Goal: Information Seeking & Learning: Learn about a topic

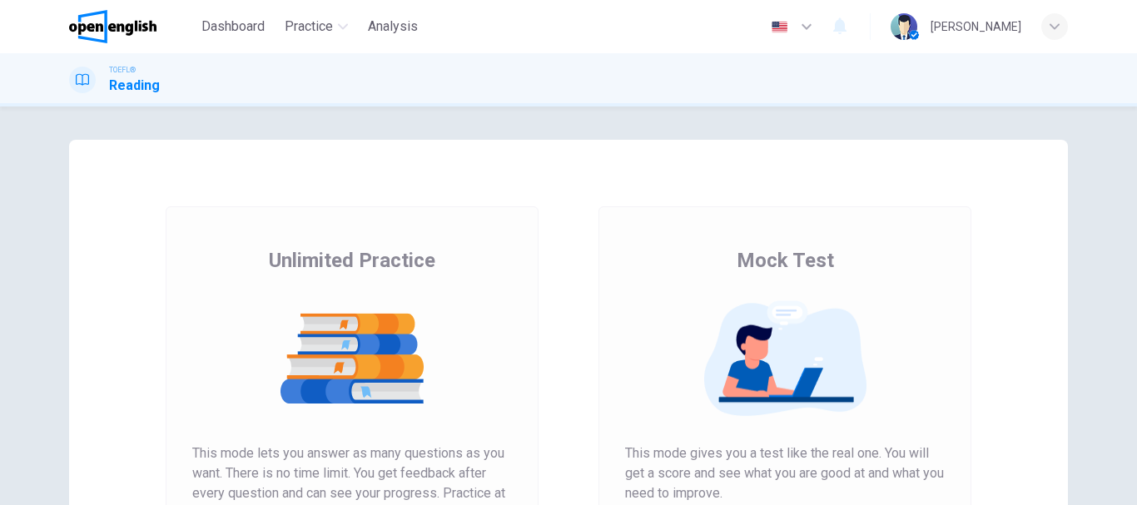
click at [786, 339] on img at bounding box center [785, 358] width 320 height 117
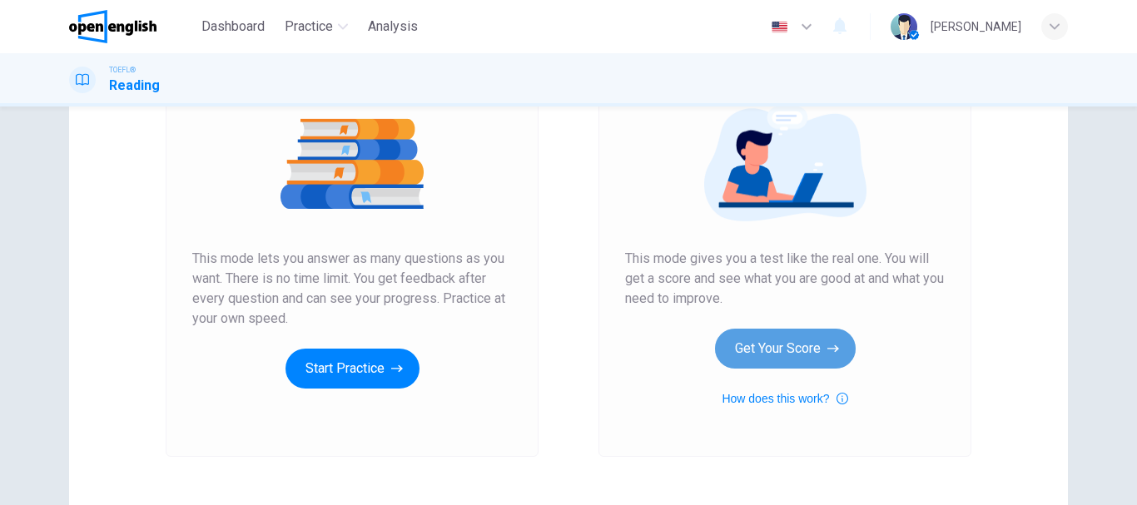
click at [767, 347] on button "Get Your Score" at bounding box center [785, 349] width 141 height 40
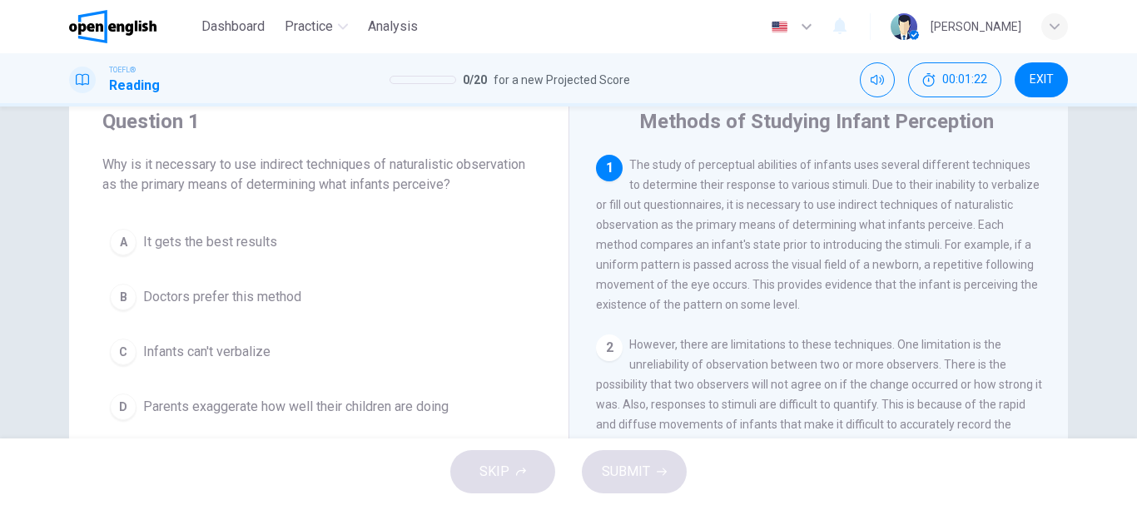
scroll to position [77, 0]
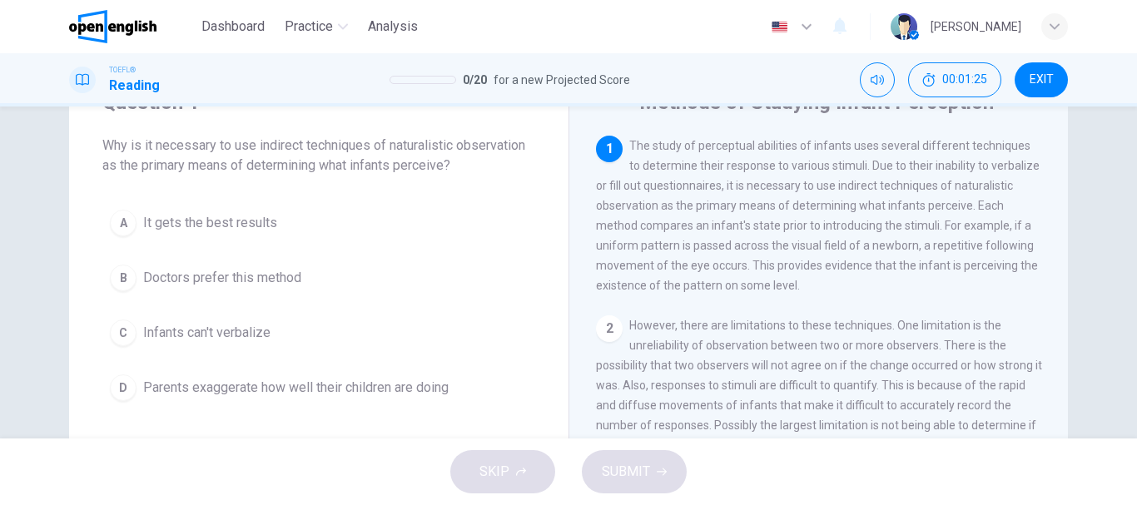
drag, startPoint x: 798, startPoint y: 294, endPoint x: 832, endPoint y: 291, distance: 34.2
click at [832, 291] on span "The study of perceptual abilities of infants uses several different techniques …" at bounding box center [818, 215] width 444 height 153
drag, startPoint x: 832, startPoint y: 291, endPoint x: 802, endPoint y: 285, distance: 31.3
click at [802, 285] on span "The study of perceptual abilities of infants uses several different techniques …" at bounding box center [818, 215] width 444 height 153
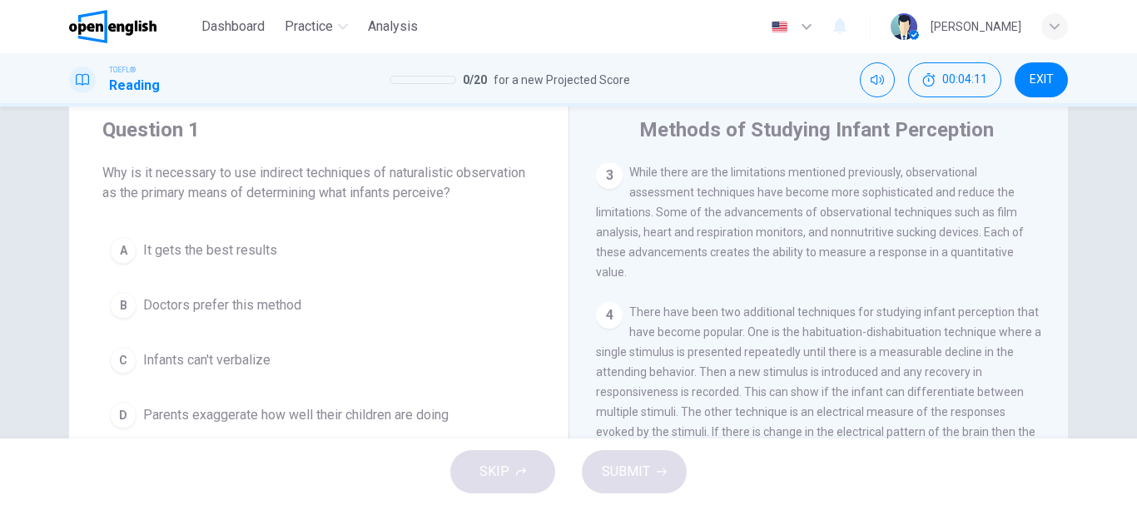
scroll to position [115, 0]
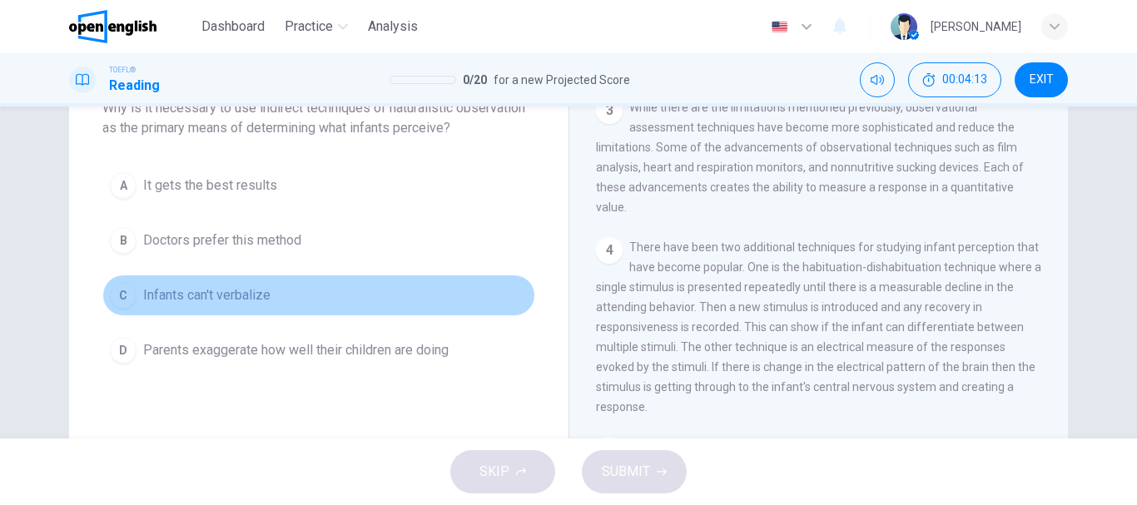
click at [244, 301] on span "Infants can't verbalize" at bounding box center [206, 295] width 127 height 20
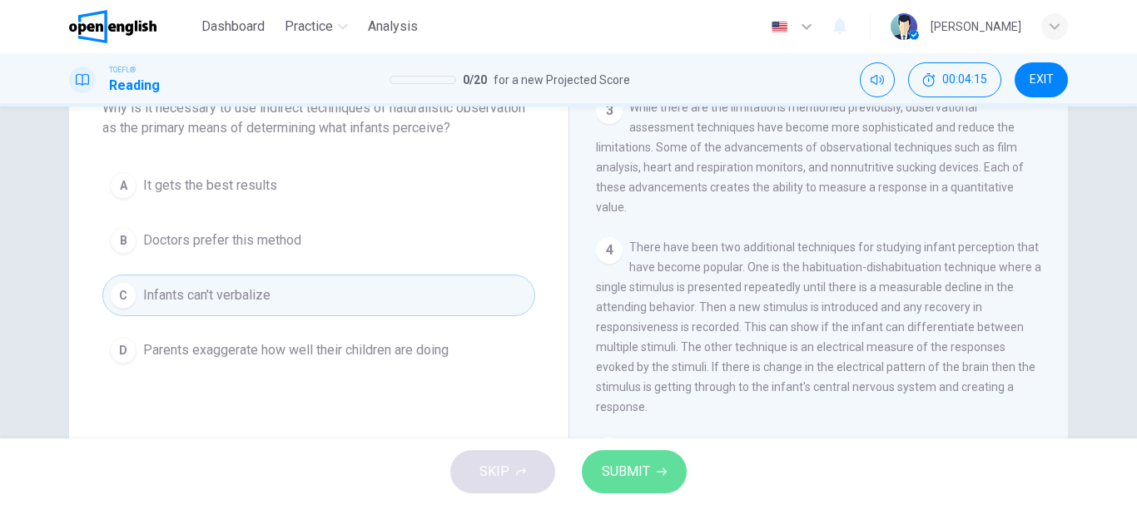
click at [614, 471] on span "SUBMIT" at bounding box center [626, 471] width 48 height 23
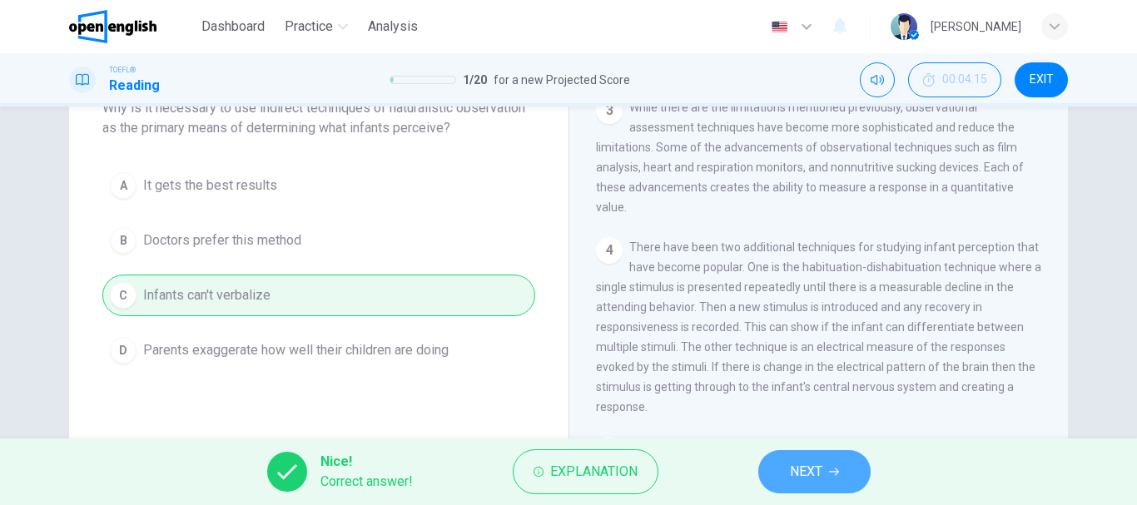
click at [778, 472] on button "NEXT" at bounding box center [814, 471] width 112 height 43
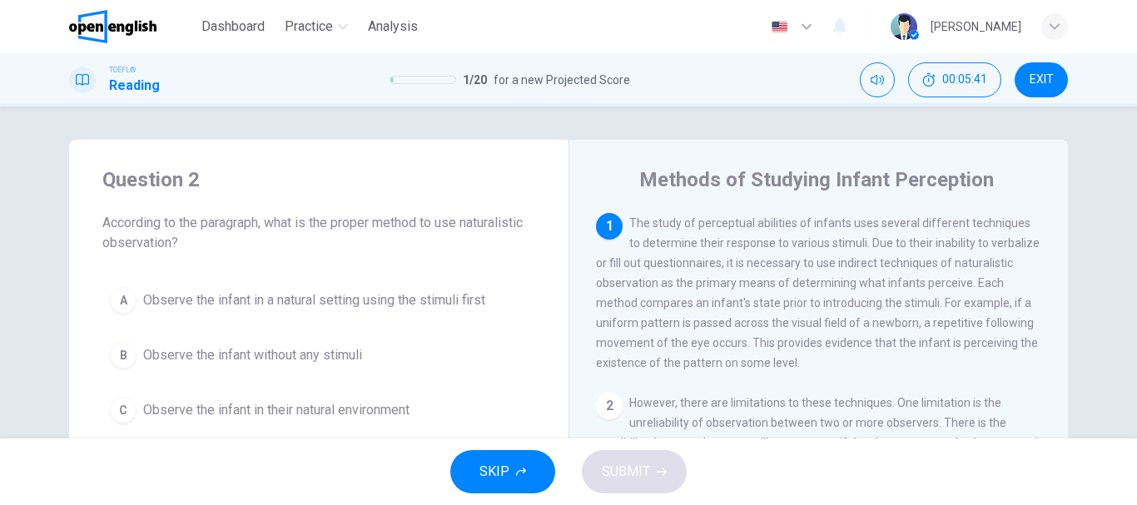
scroll to position [72, 0]
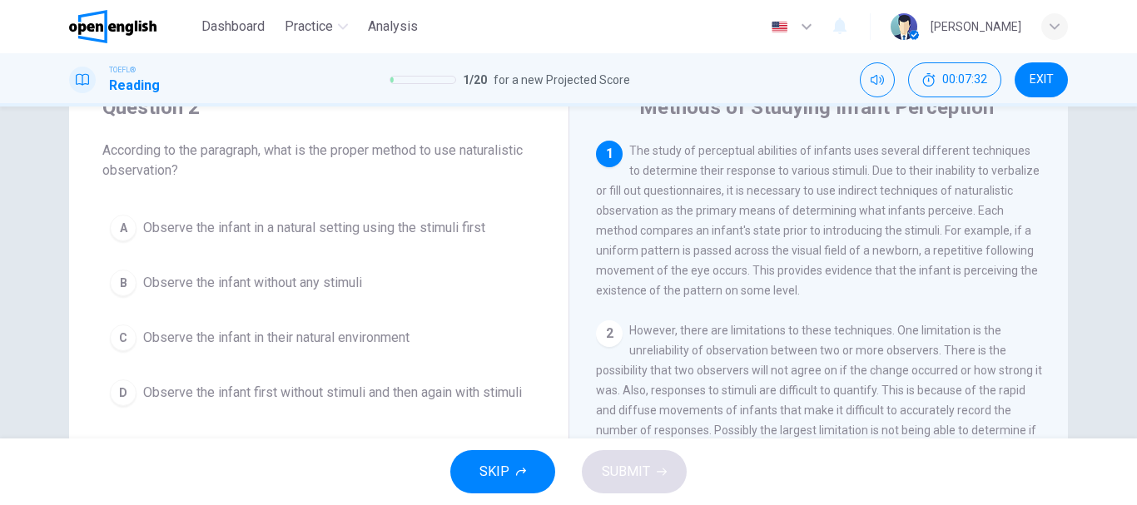
click at [324, 229] on span "Observe the infant in a natural setting using the stimuli first" at bounding box center [314, 228] width 342 height 20
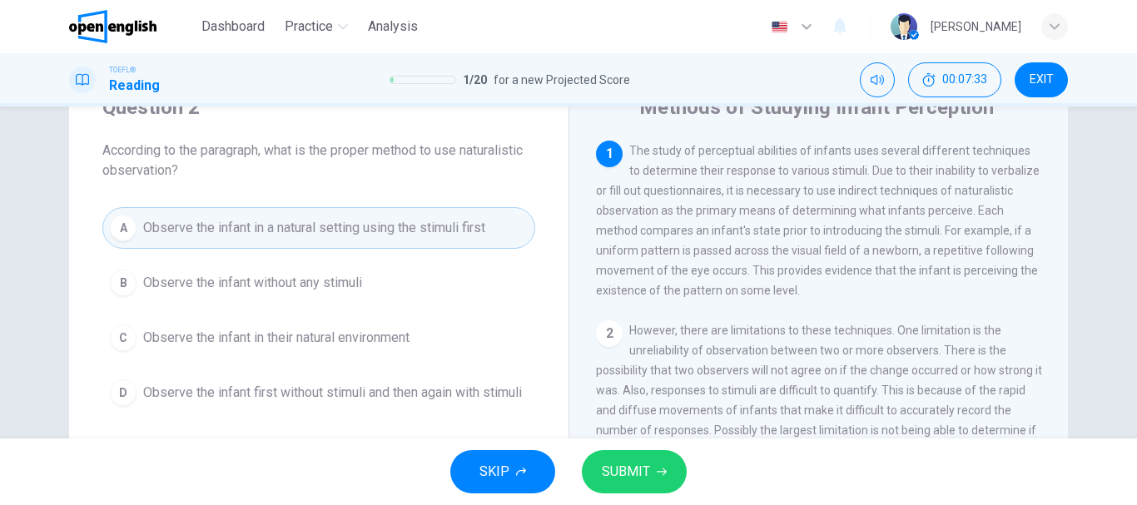
click at [628, 473] on span "SUBMIT" at bounding box center [626, 471] width 48 height 23
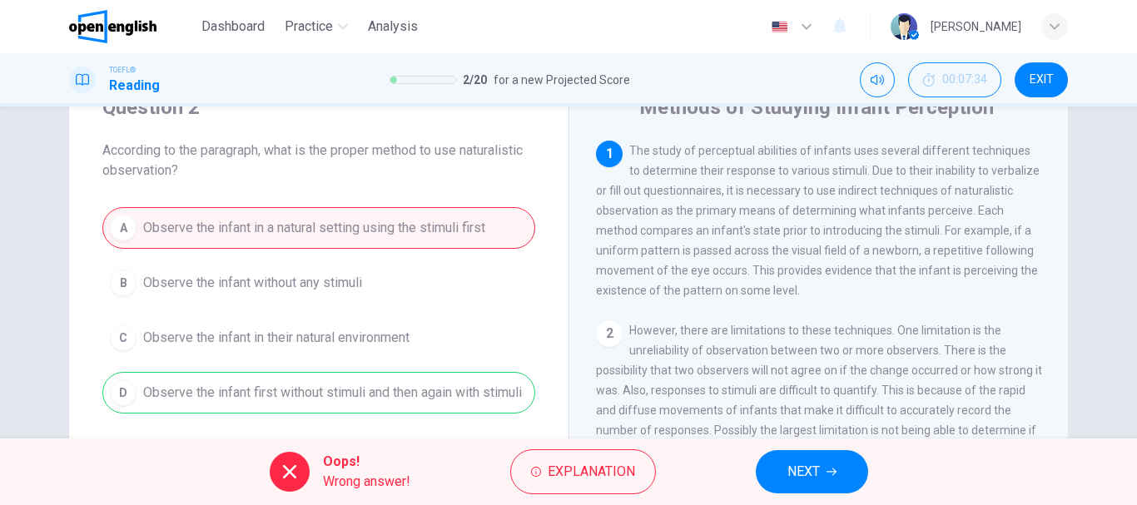
click at [807, 473] on span "NEXT" at bounding box center [803, 471] width 32 height 23
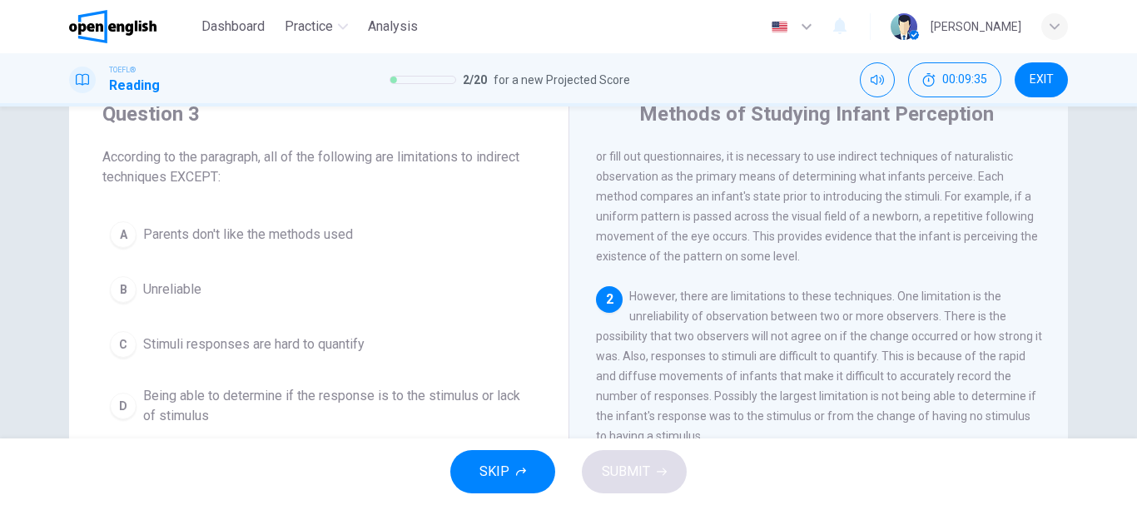
scroll to position [63, 0]
click at [323, 399] on span "Being able to determine if the response is to the stimulus or lack of stimulus" at bounding box center [335, 409] width 385 height 40
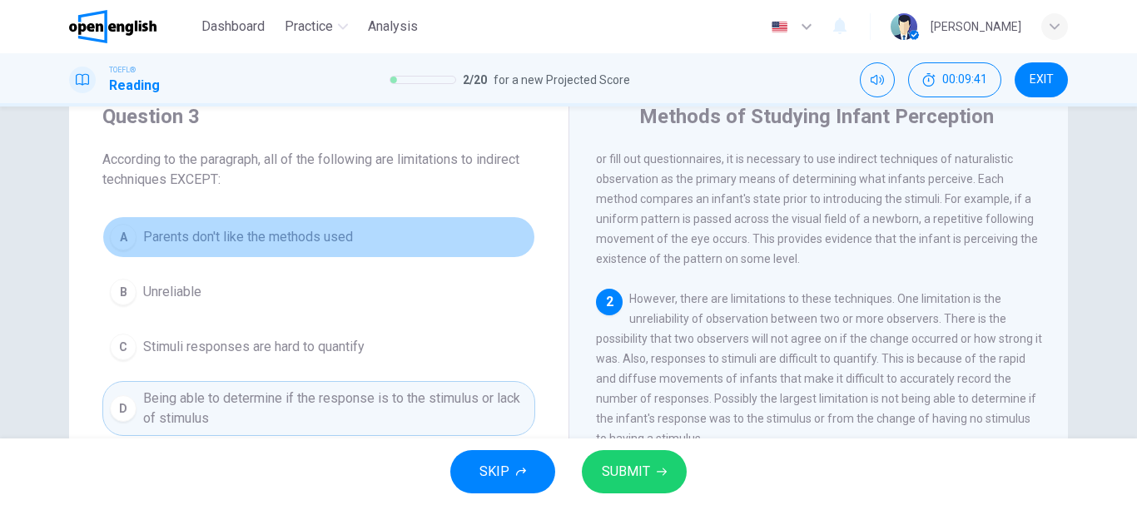
click at [257, 237] on span "Parents don't like the methods used" at bounding box center [248, 237] width 210 height 20
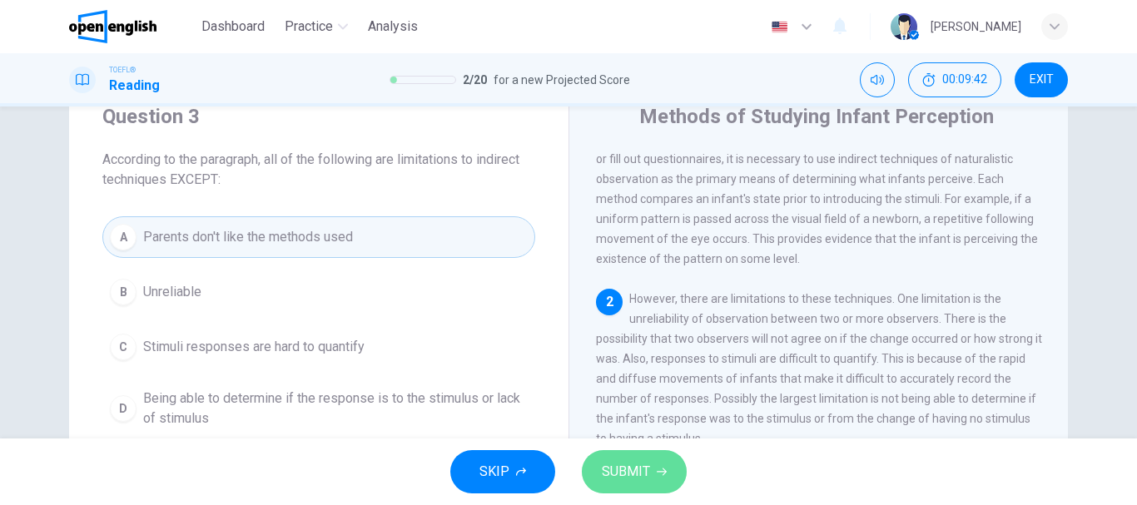
click at [615, 456] on button "SUBMIT" at bounding box center [634, 471] width 105 height 43
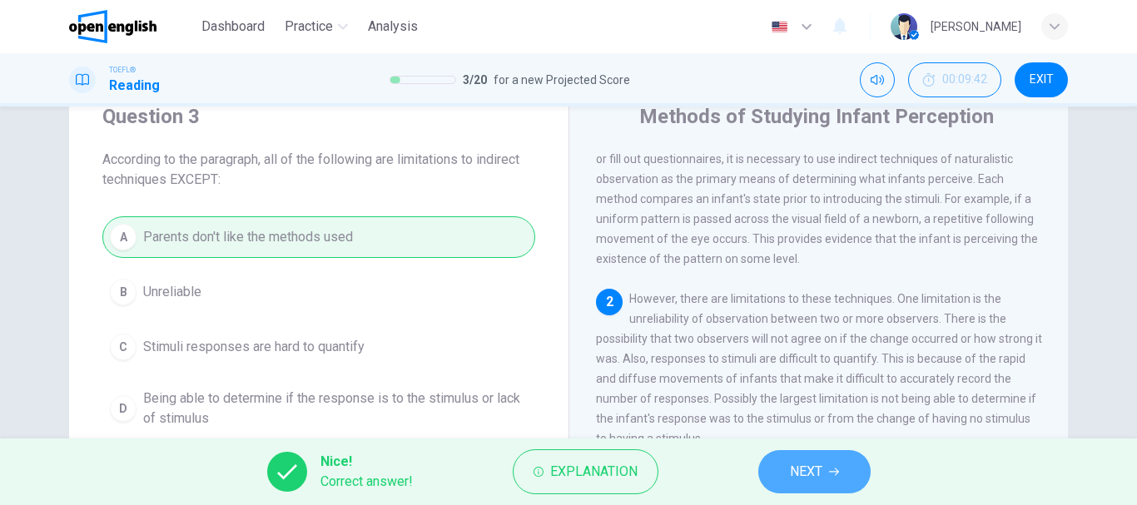
click at [798, 474] on span "NEXT" at bounding box center [806, 471] width 32 height 23
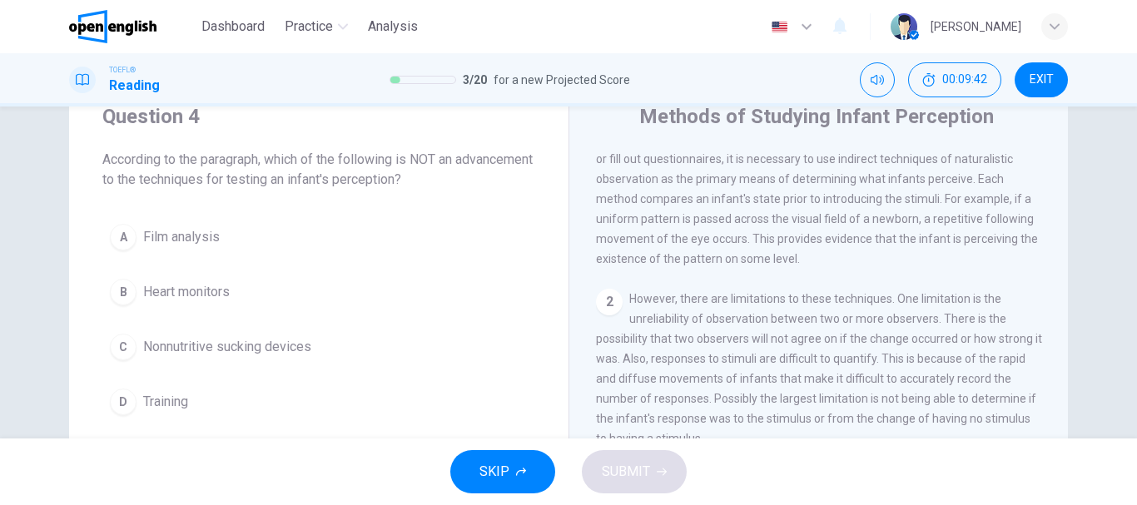
scroll to position [186, 0]
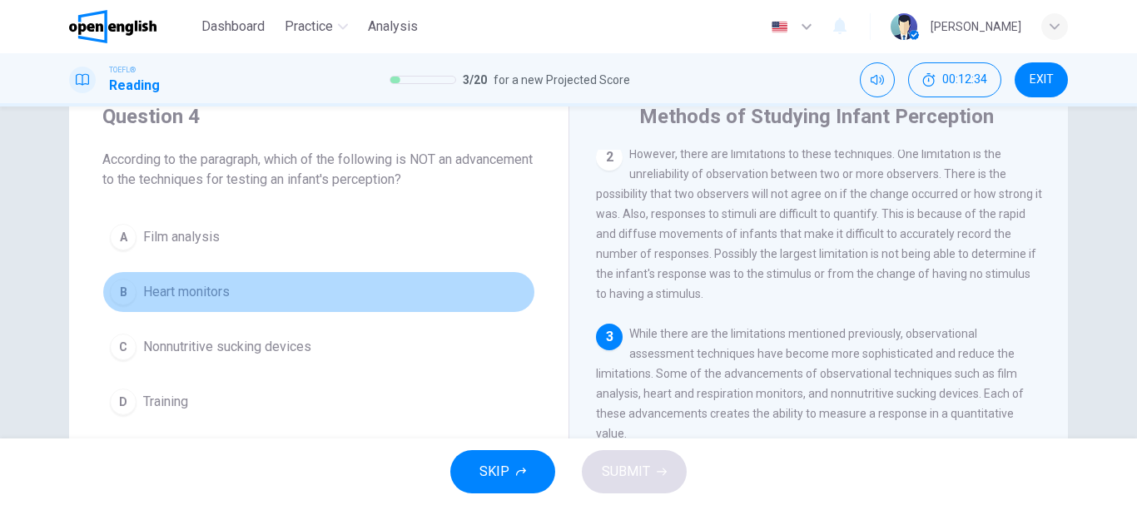
click at [200, 285] on span "Heart monitors" at bounding box center [186, 292] width 87 height 20
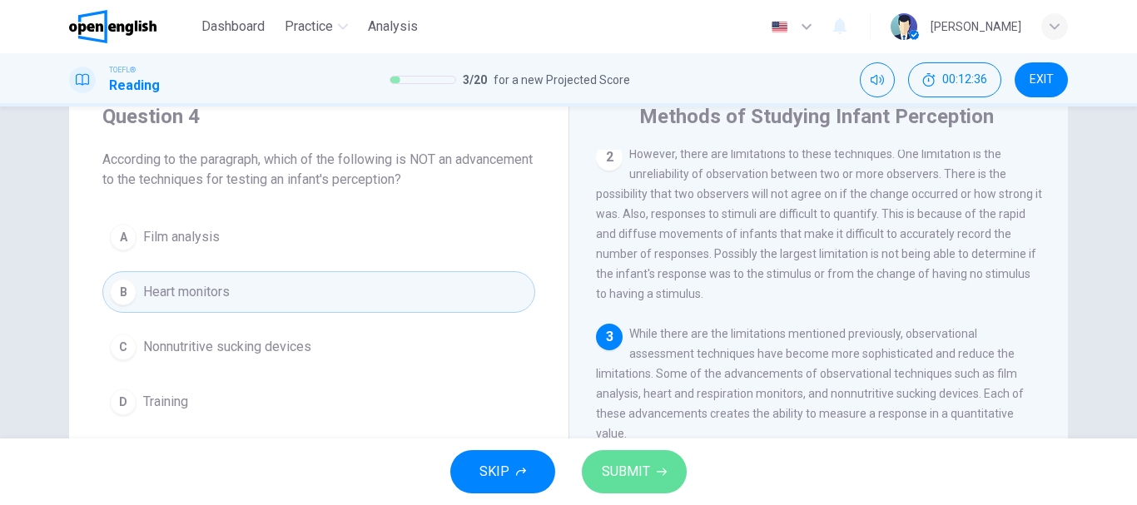
click at [616, 474] on span "SUBMIT" at bounding box center [626, 471] width 48 height 23
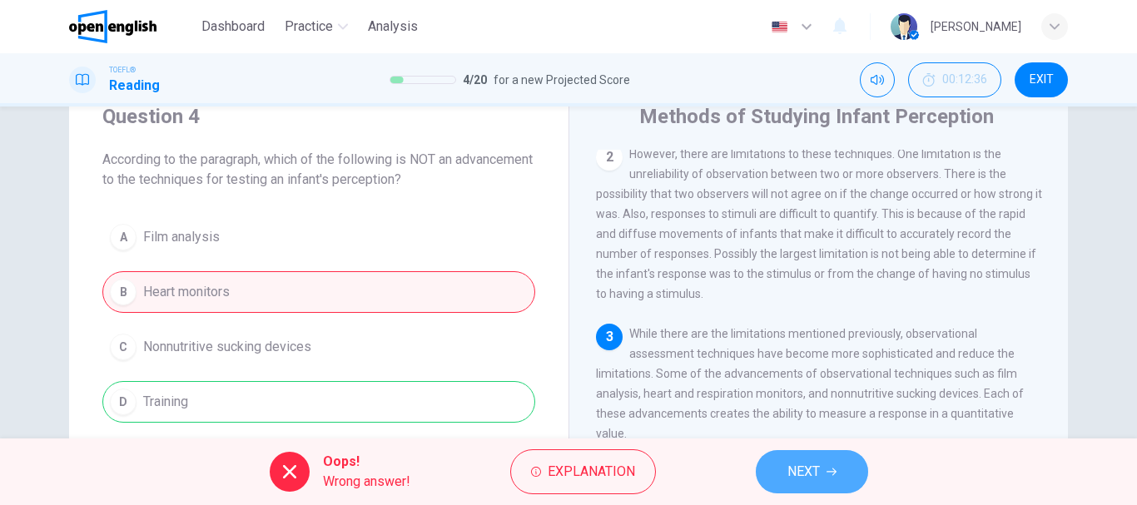
click at [806, 478] on span "NEXT" at bounding box center [803, 471] width 32 height 23
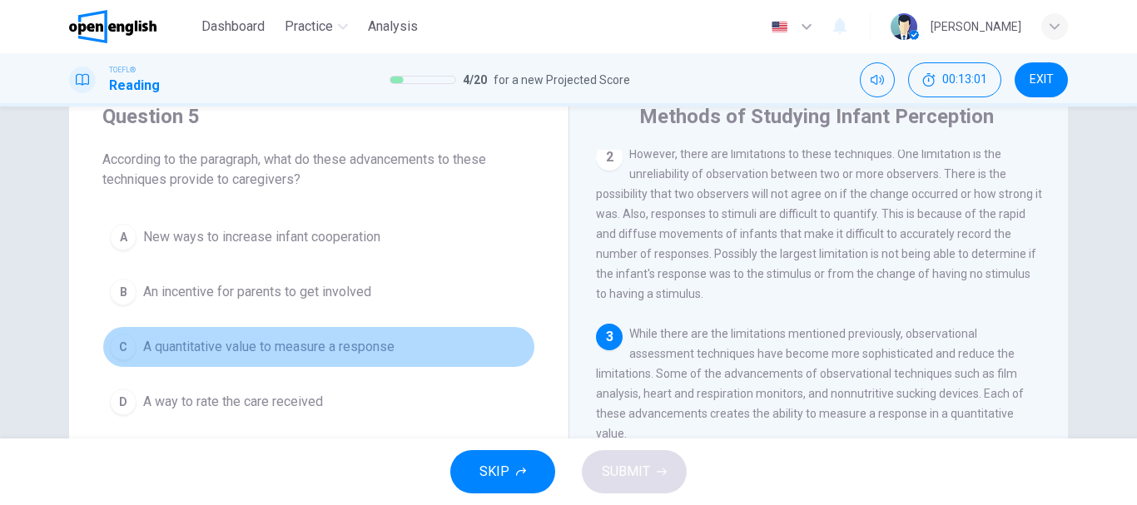
click at [350, 337] on span "A quantitative value to measure a response" at bounding box center [268, 347] width 251 height 20
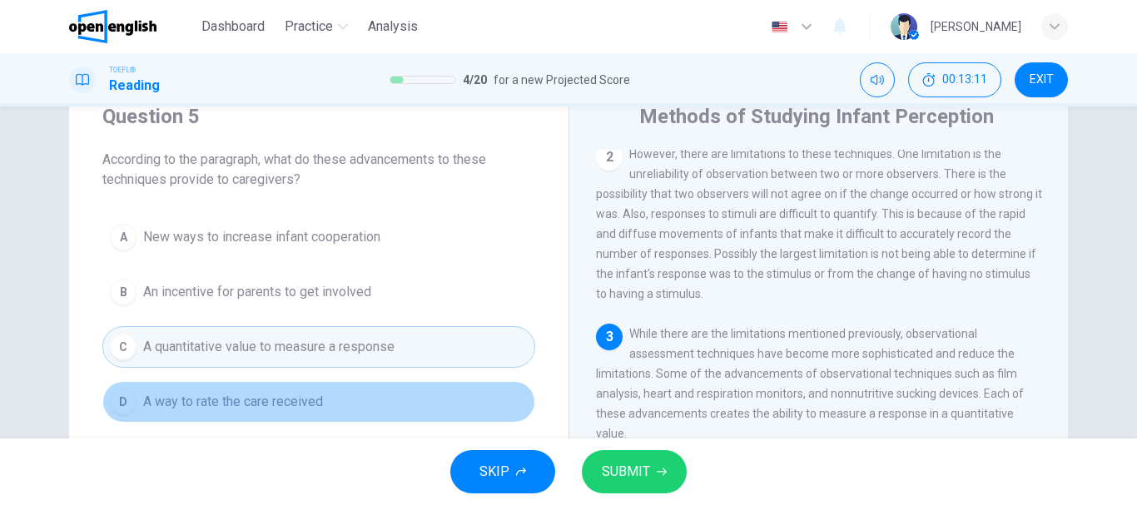
click at [313, 404] on span "A way to rate the care received" at bounding box center [233, 402] width 180 height 20
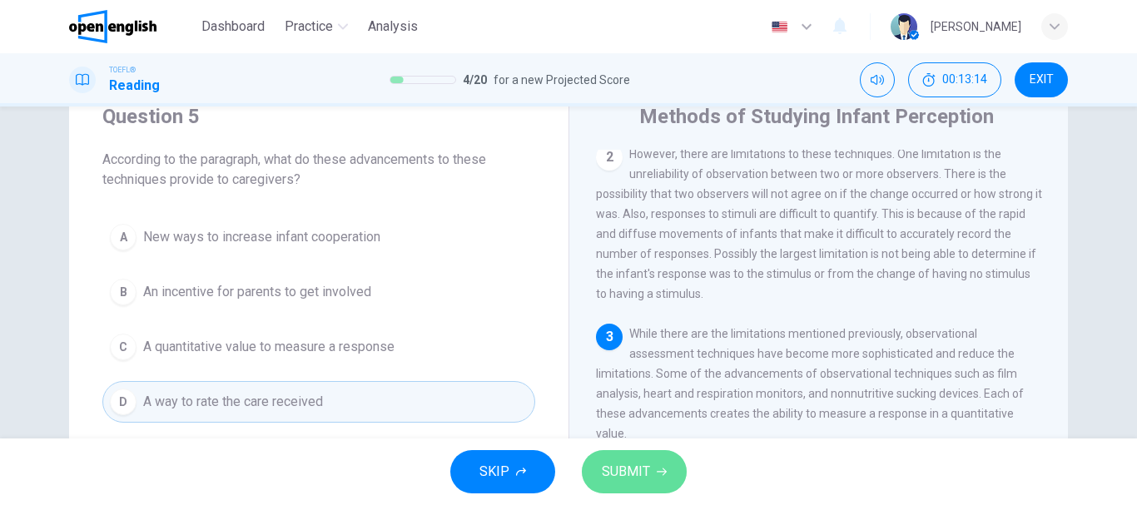
click at [605, 481] on span "SUBMIT" at bounding box center [626, 471] width 48 height 23
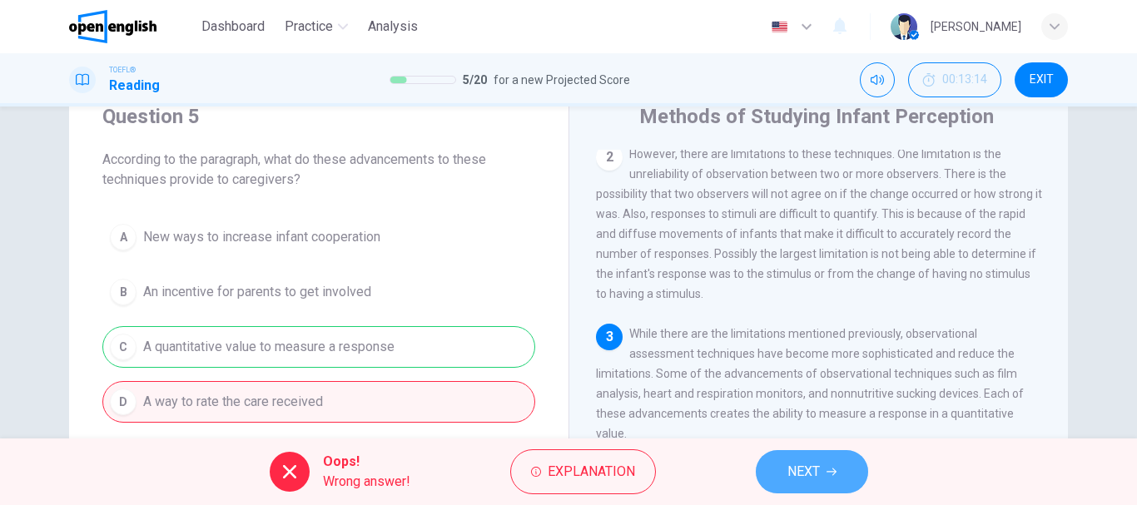
click at [782, 473] on button "NEXT" at bounding box center [812, 471] width 112 height 43
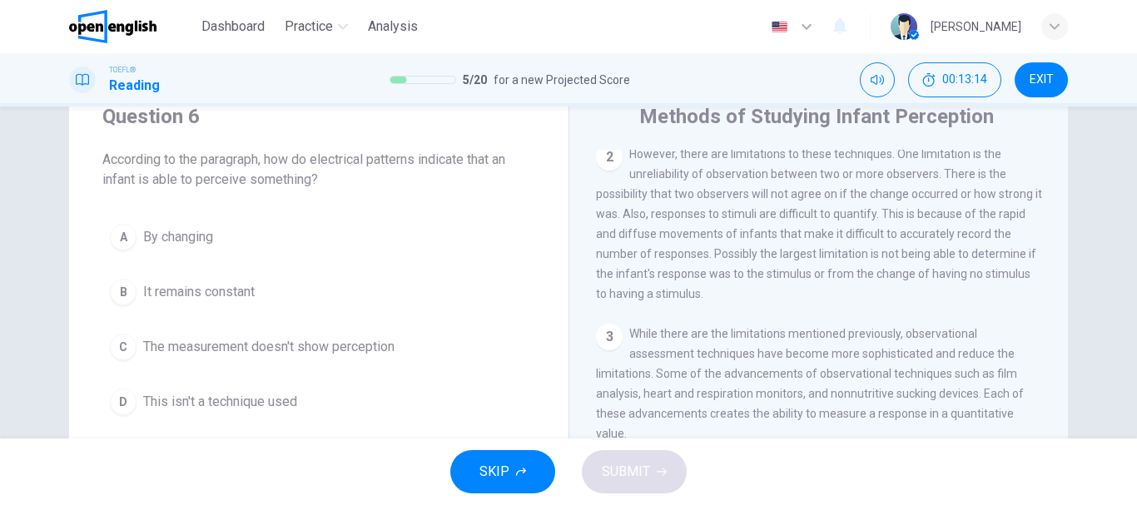
scroll to position [391, 0]
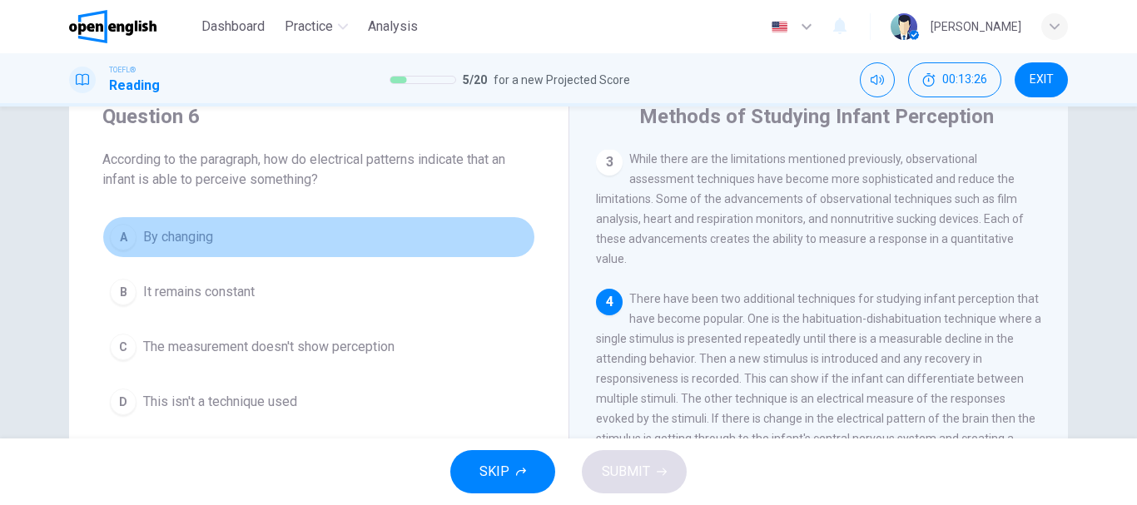
click at [191, 243] on span "By changing" at bounding box center [178, 237] width 70 height 20
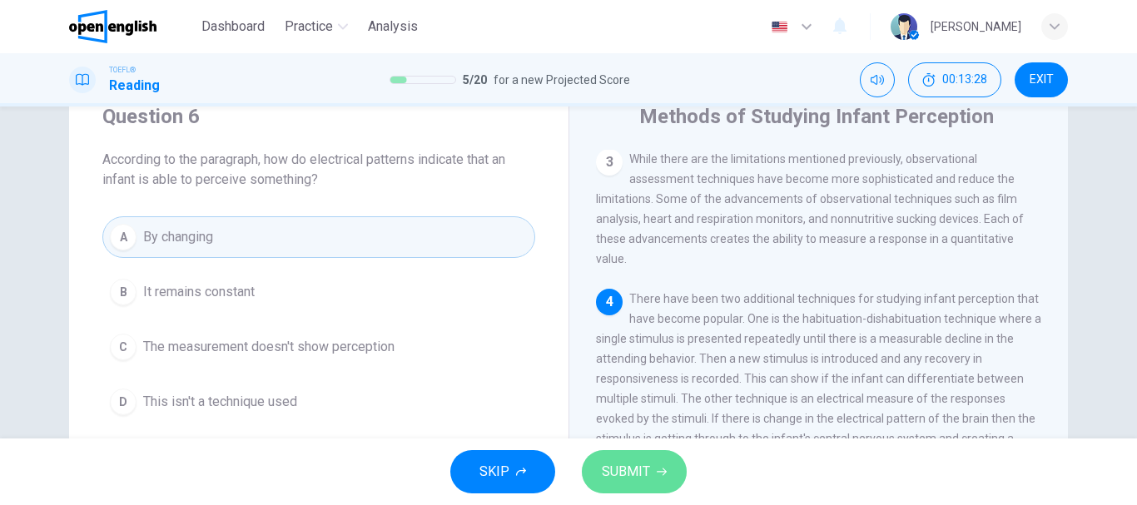
click at [597, 465] on button "SUBMIT" at bounding box center [634, 471] width 105 height 43
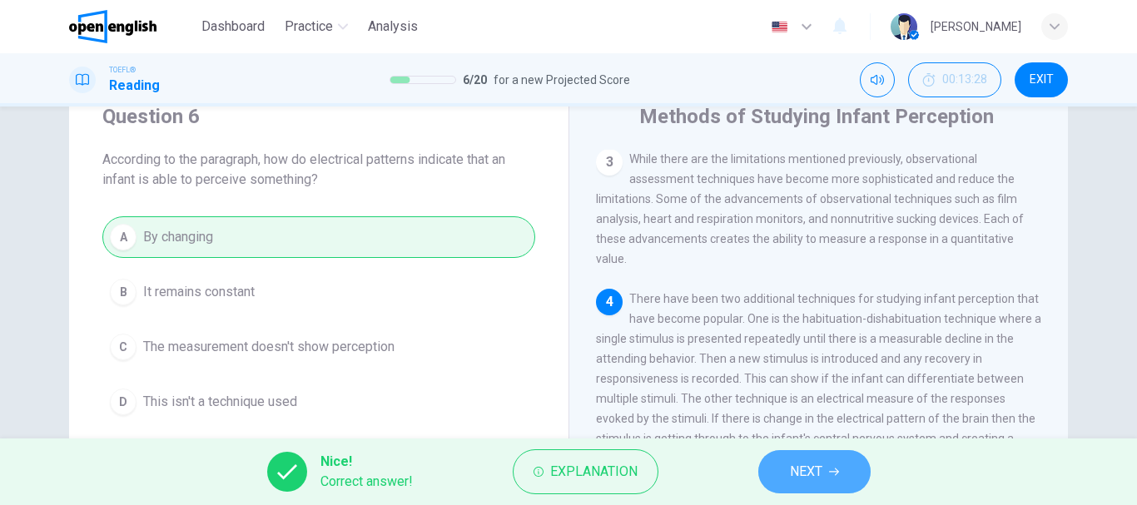
click at [816, 481] on span "NEXT" at bounding box center [806, 471] width 32 height 23
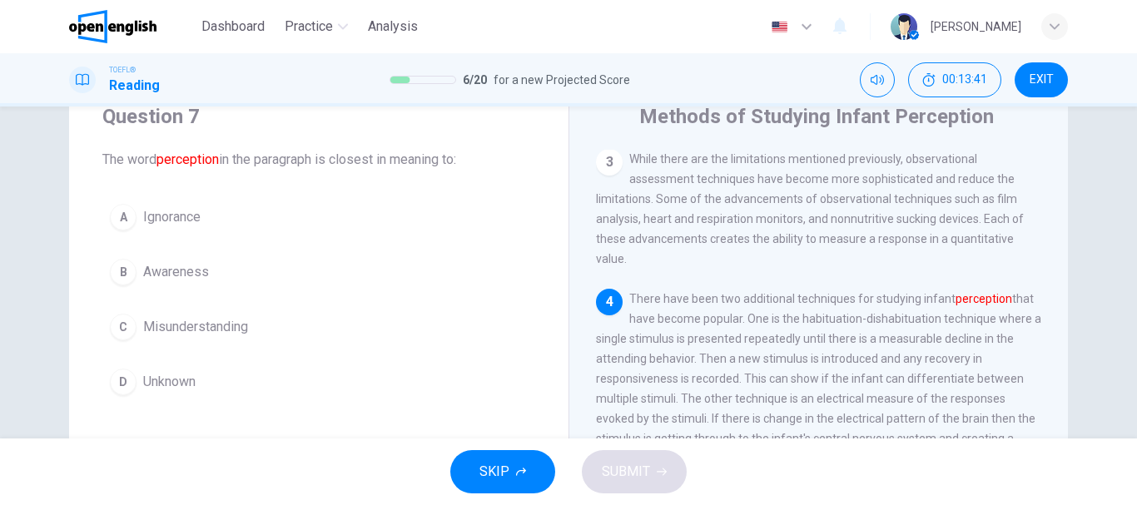
click at [190, 272] on span "Awareness" at bounding box center [176, 272] width 66 height 20
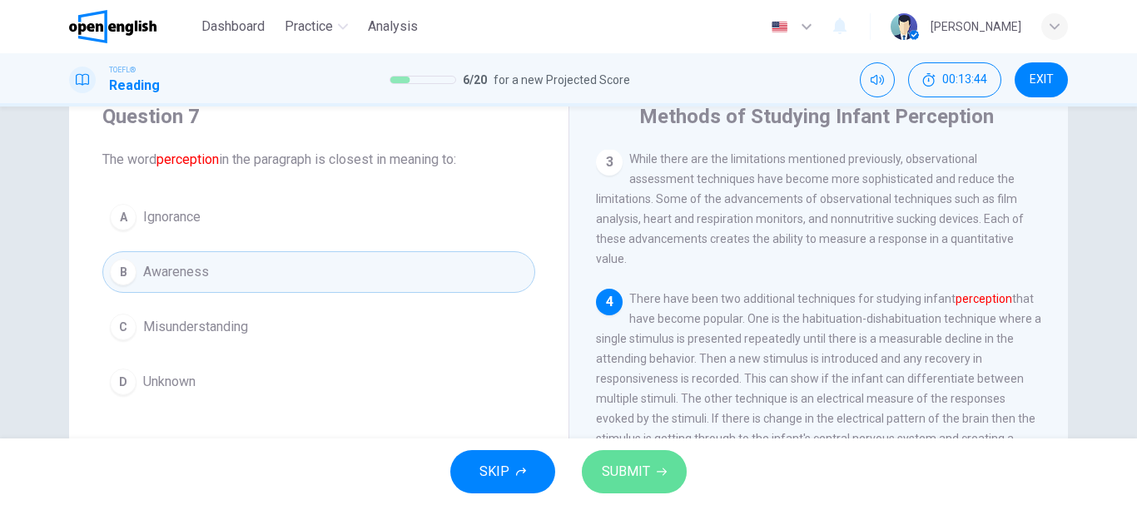
click at [633, 467] on span "SUBMIT" at bounding box center [626, 471] width 48 height 23
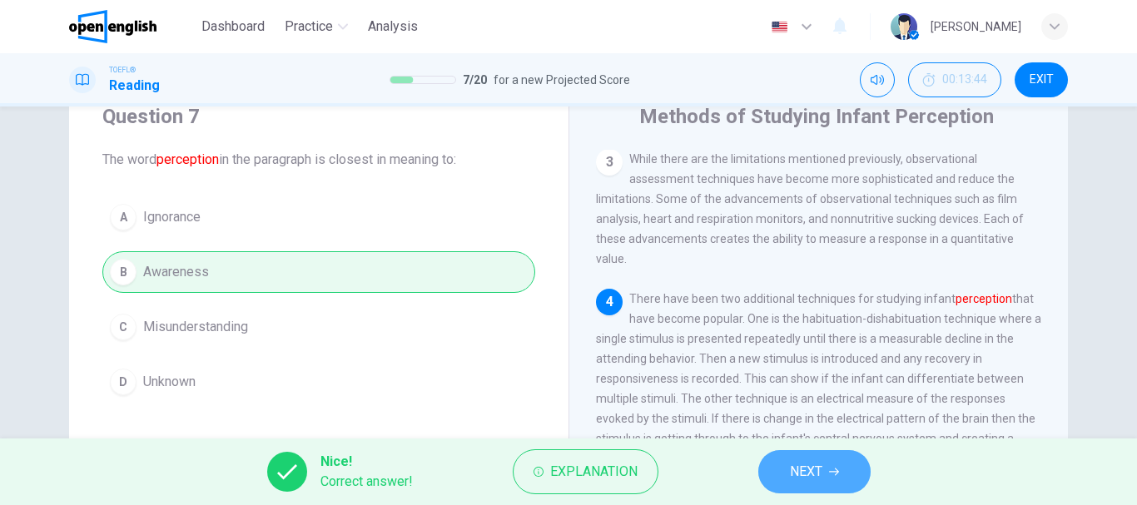
click at [804, 474] on span "NEXT" at bounding box center [806, 471] width 32 height 23
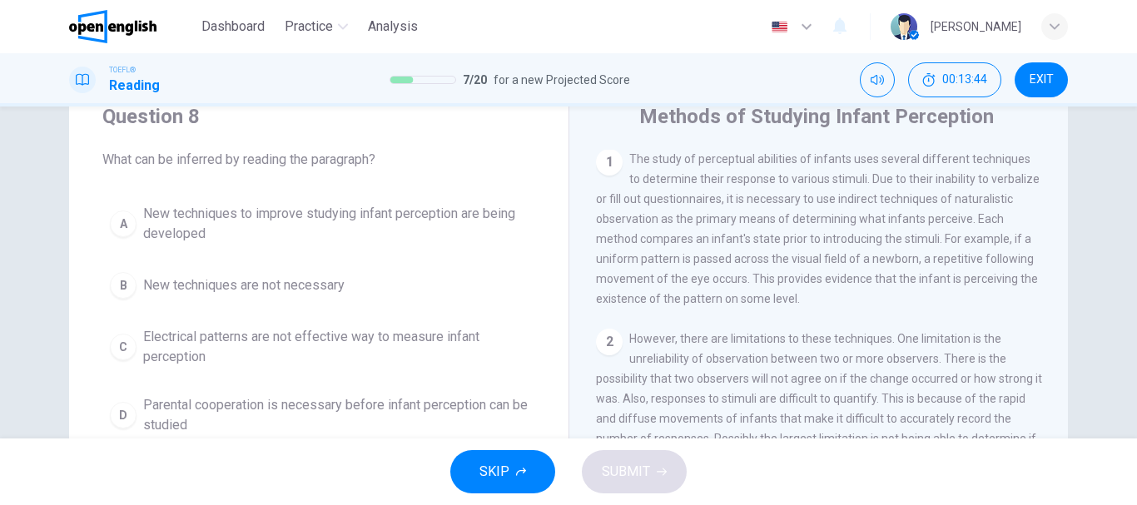
scroll to position [0, 0]
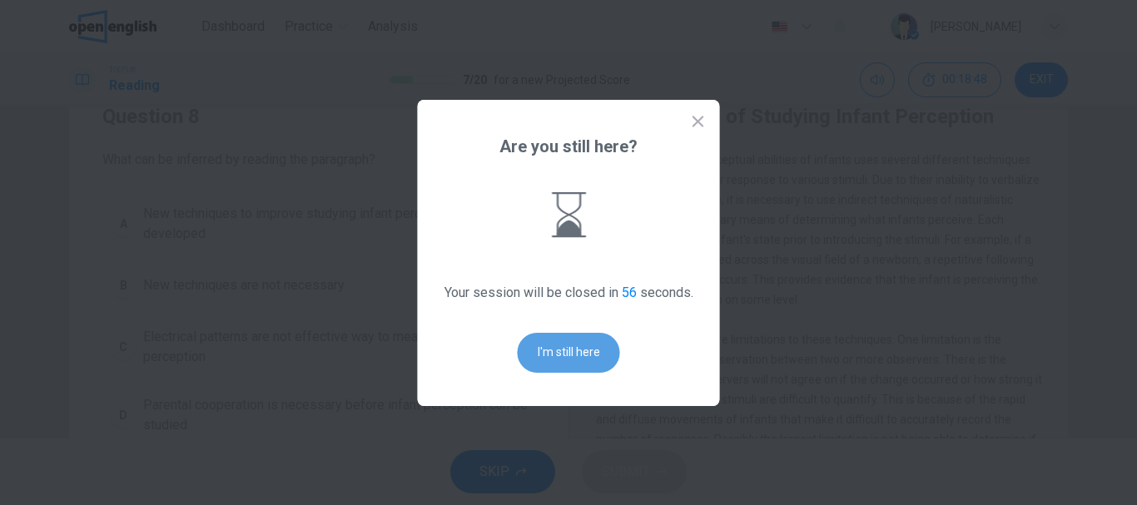
click at [580, 342] on button "I'm still here" at bounding box center [569, 353] width 102 height 40
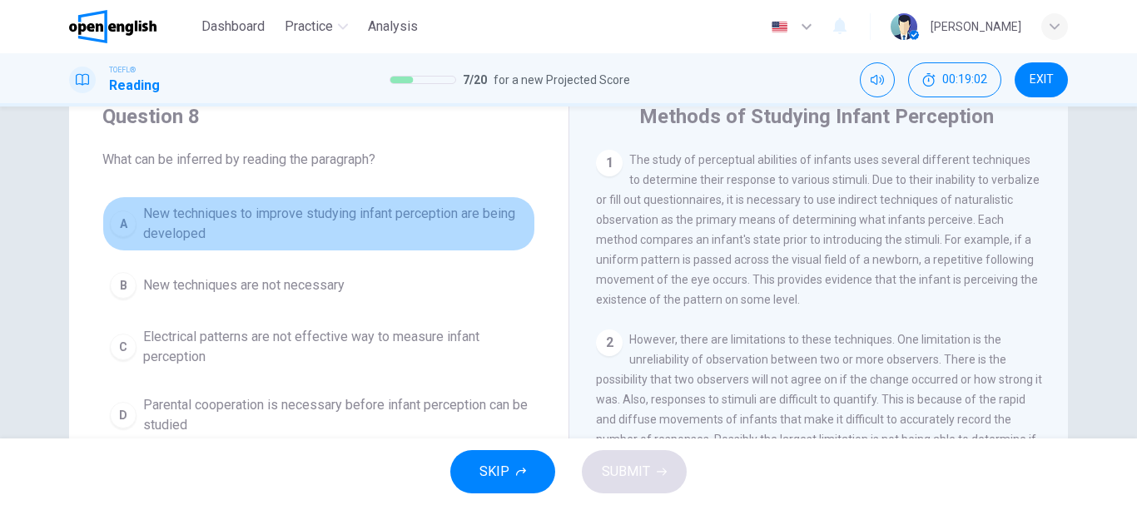
click at [386, 211] on span "New techniques to improve studying infant perception are being developed" at bounding box center [335, 224] width 385 height 40
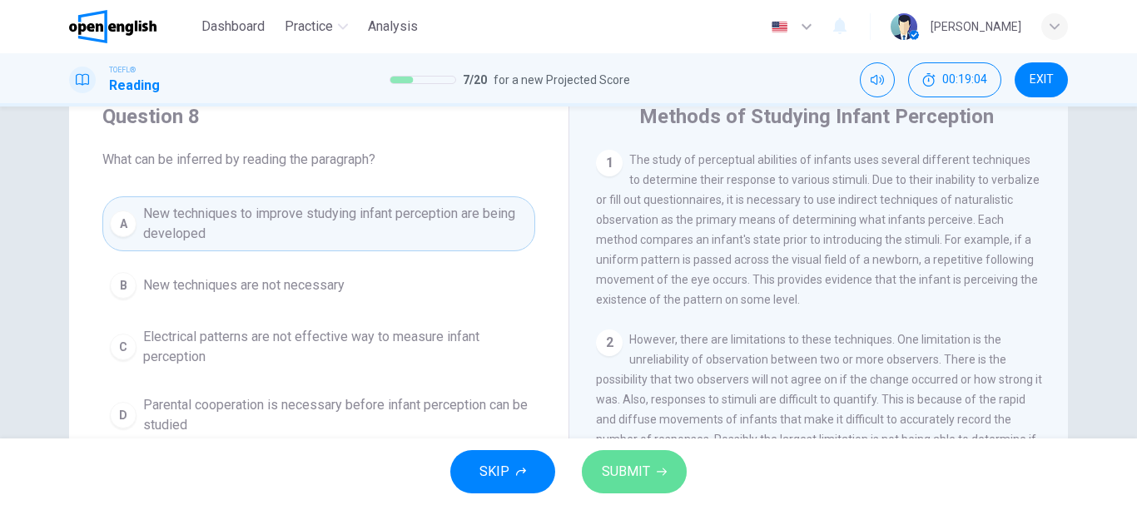
click at [648, 477] on span "SUBMIT" at bounding box center [626, 471] width 48 height 23
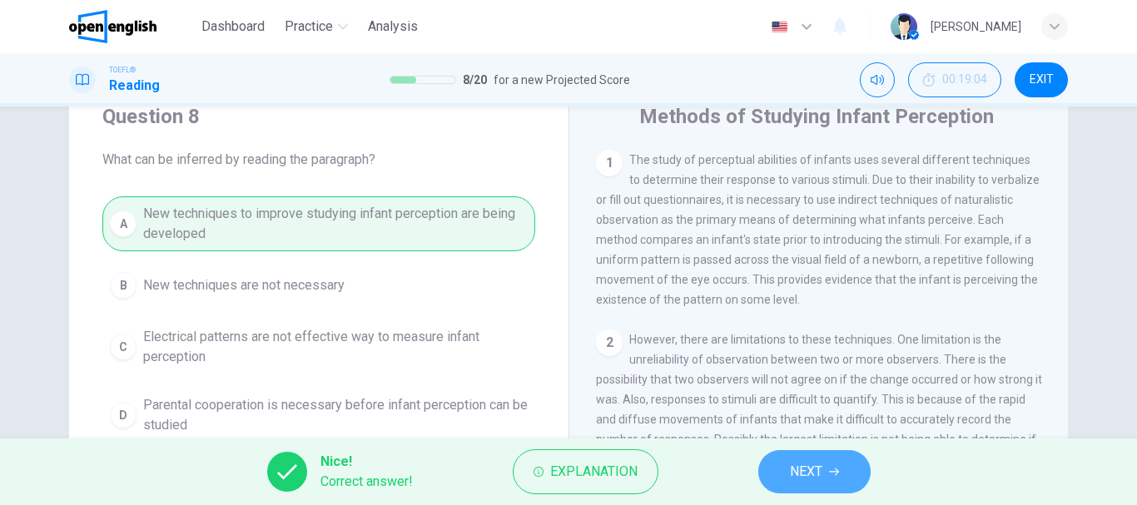
click at [798, 471] on span "NEXT" at bounding box center [806, 471] width 32 height 23
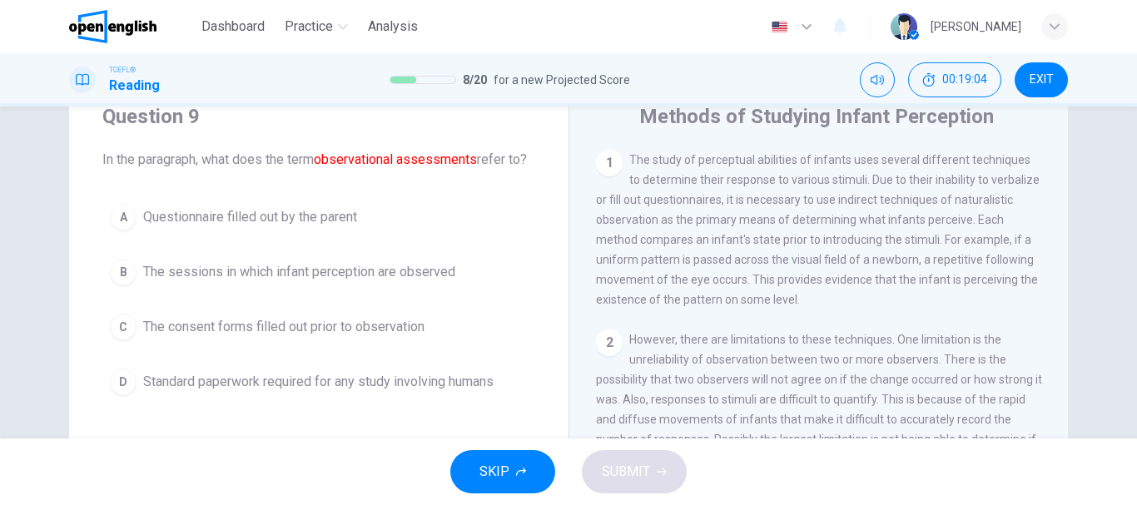
scroll to position [391, 0]
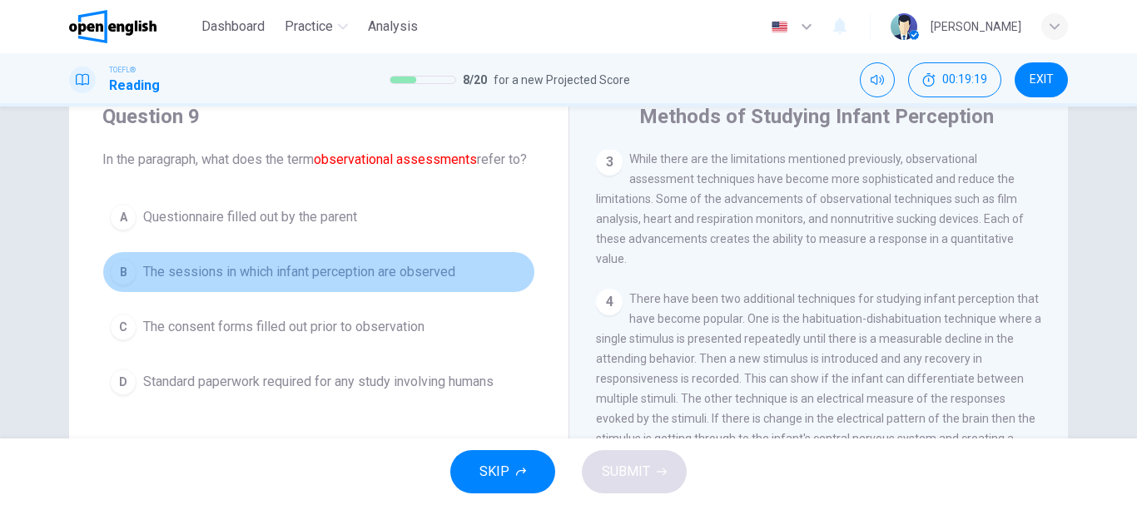
click at [389, 282] on span "The sessions in which infant perception are observed" at bounding box center [299, 272] width 312 height 20
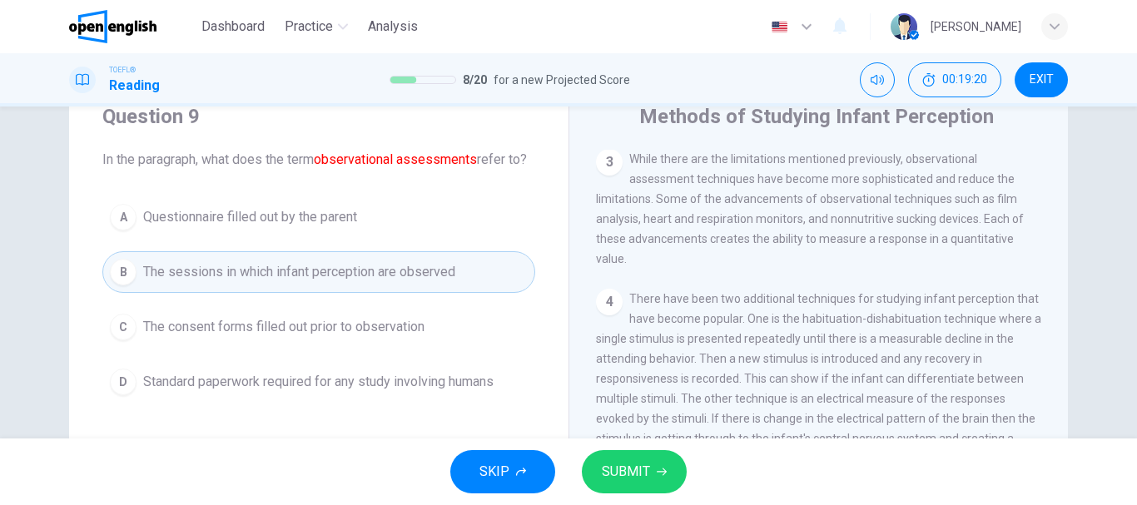
click at [631, 469] on span "SUBMIT" at bounding box center [626, 471] width 48 height 23
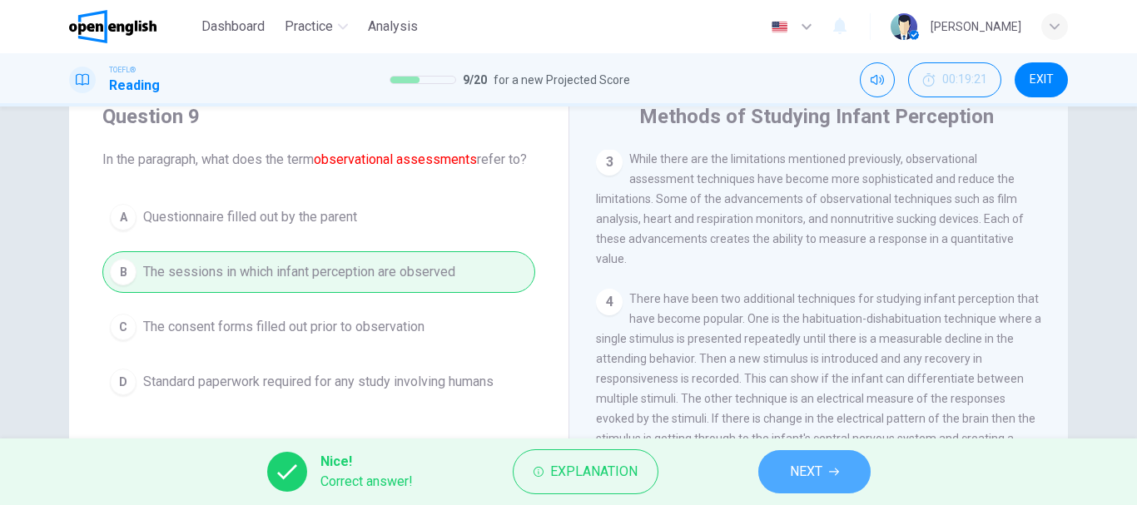
click at [786, 472] on button "NEXT" at bounding box center [814, 471] width 112 height 43
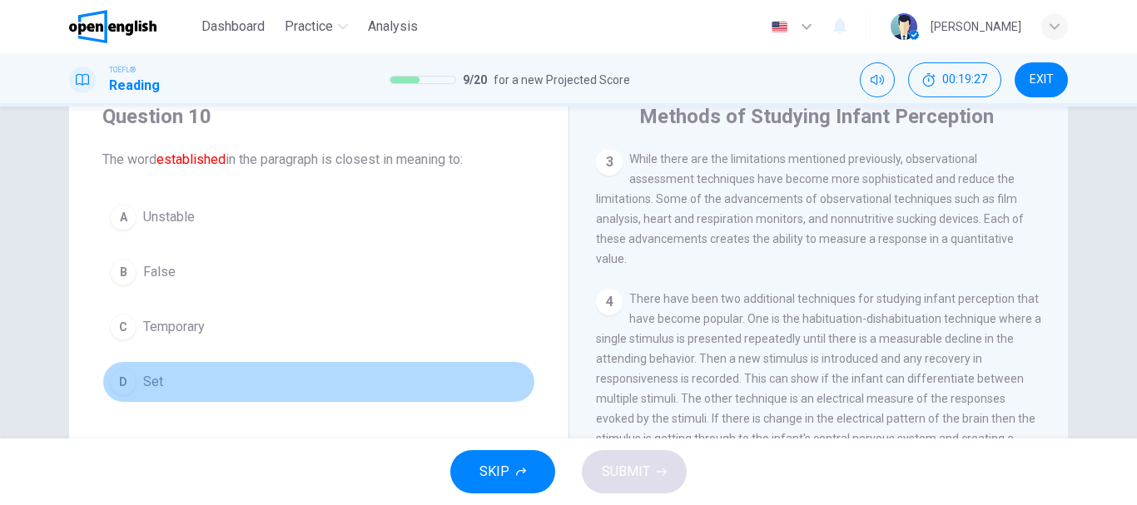
click at [168, 380] on button "D Set" at bounding box center [318, 382] width 433 height 42
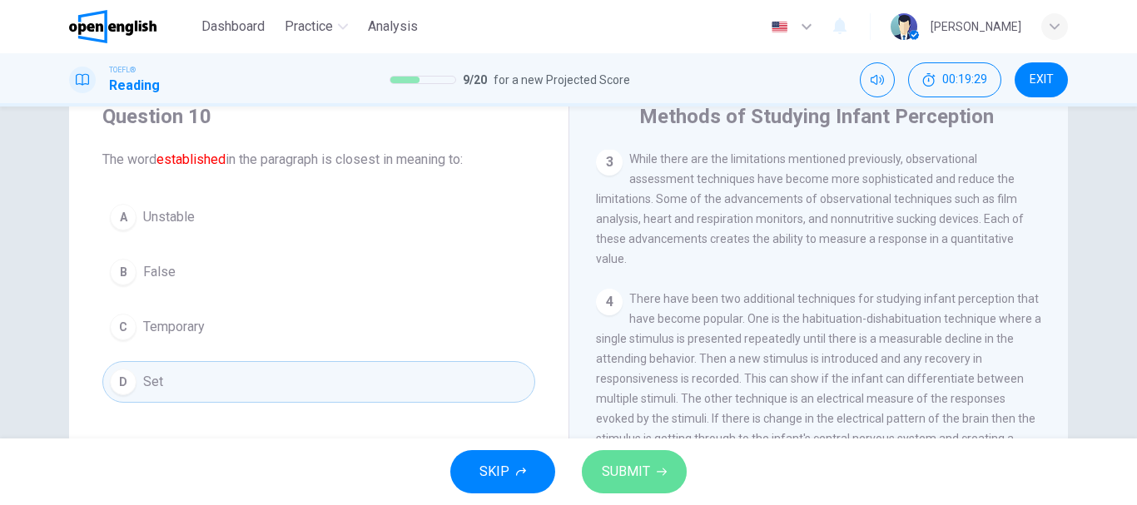
click at [653, 461] on button "SUBMIT" at bounding box center [634, 471] width 105 height 43
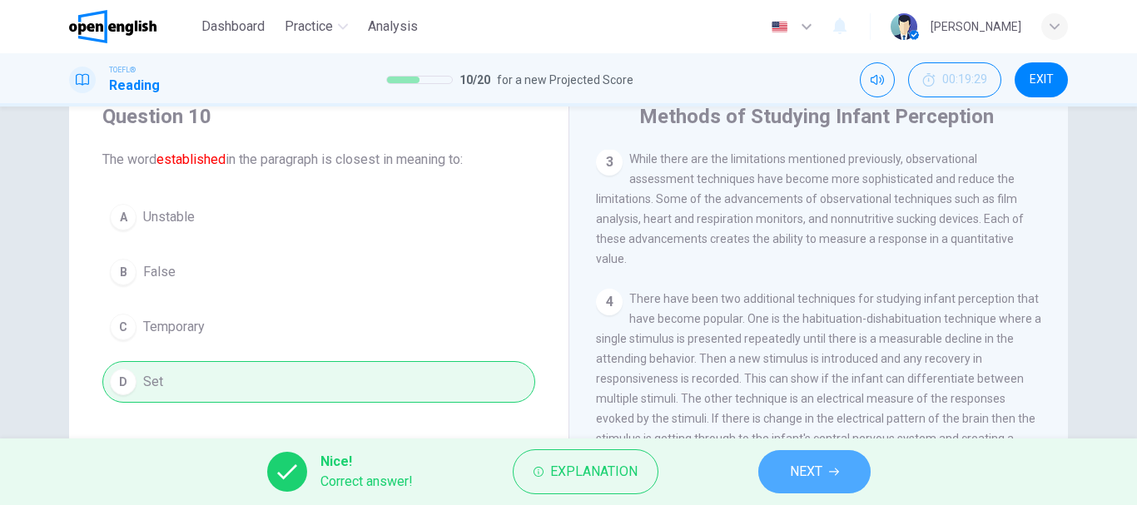
click at [816, 463] on span "NEXT" at bounding box center [806, 471] width 32 height 23
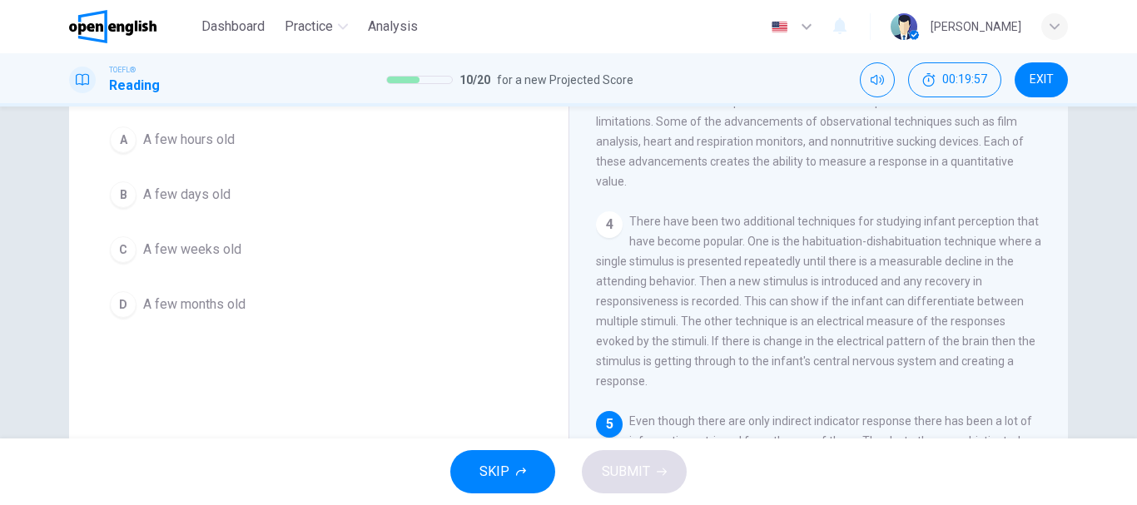
scroll to position [142, 0]
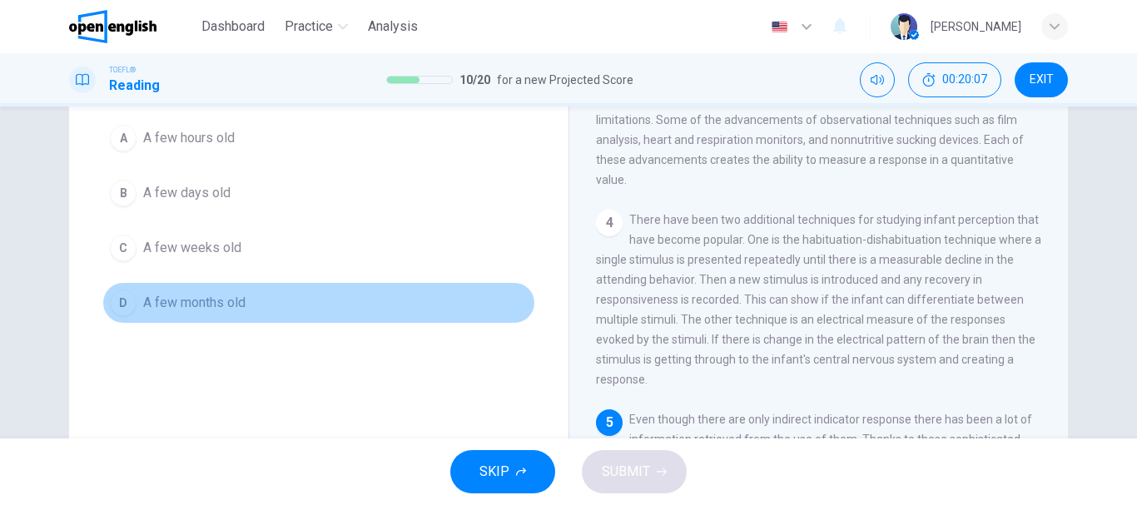
click at [199, 300] on span "A few months old" at bounding box center [194, 303] width 102 height 20
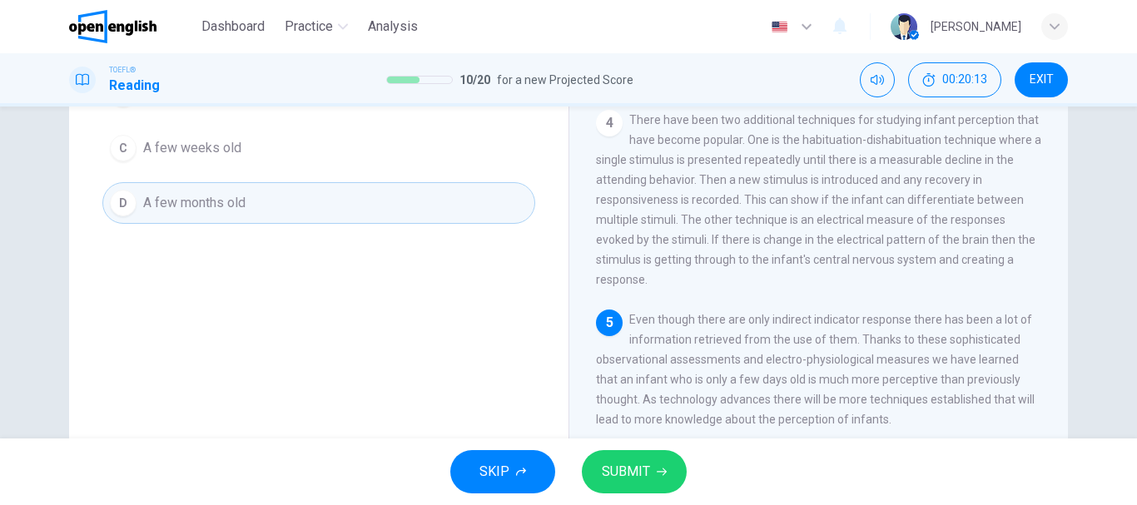
scroll to position [251, 0]
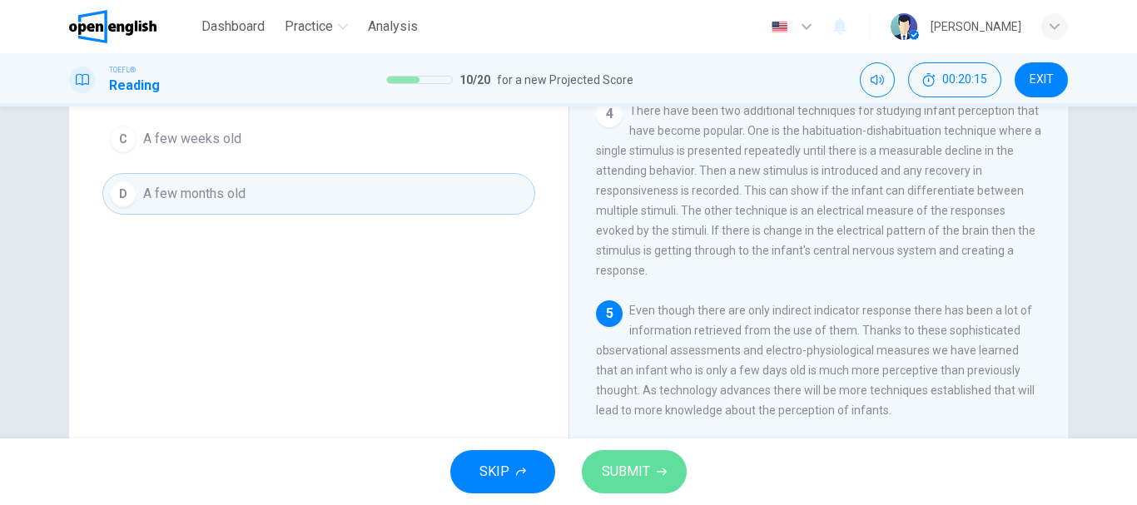
click at [613, 476] on span "SUBMIT" at bounding box center [626, 471] width 48 height 23
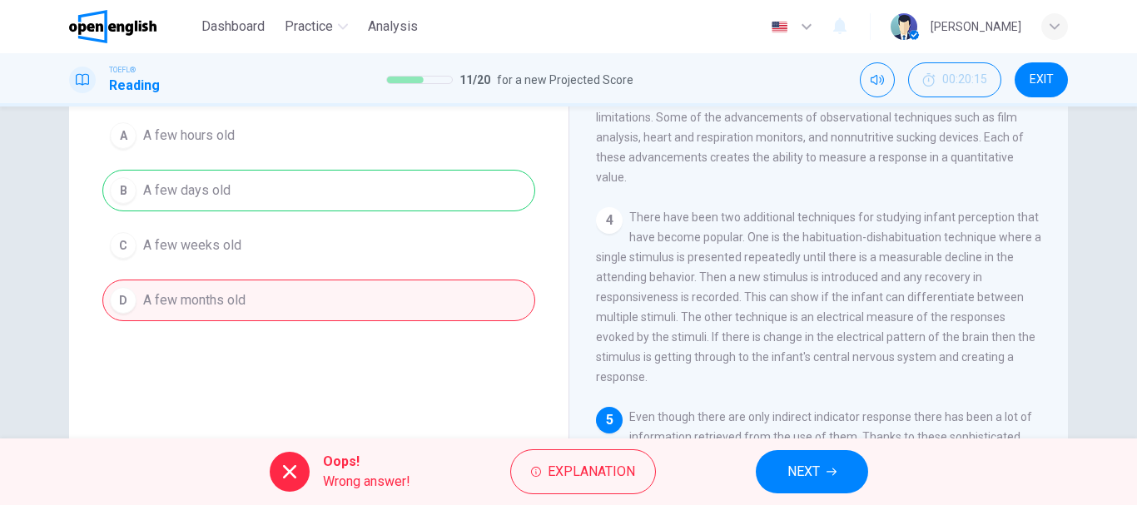
scroll to position [148, 0]
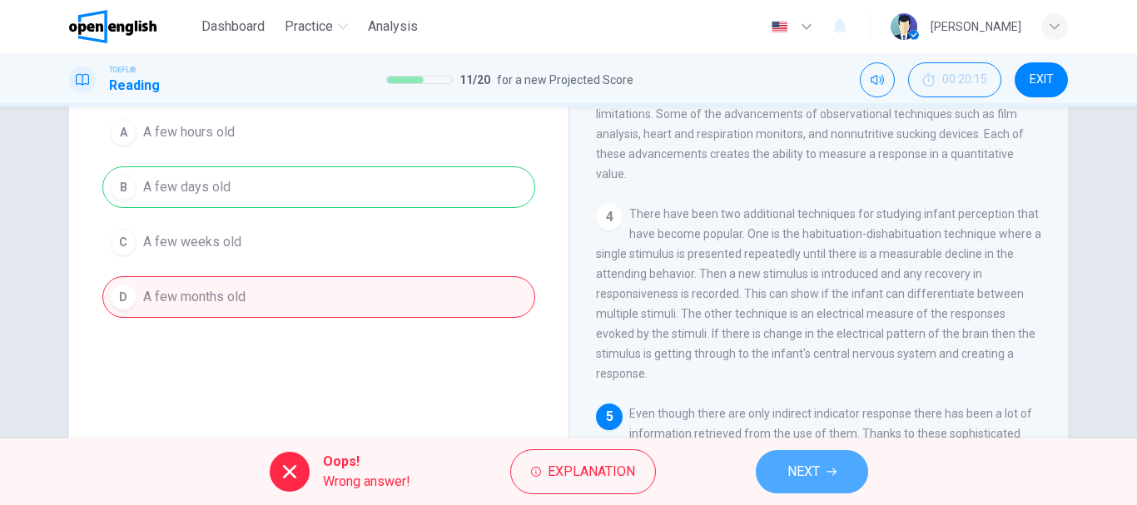
click at [807, 469] on span "NEXT" at bounding box center [803, 471] width 32 height 23
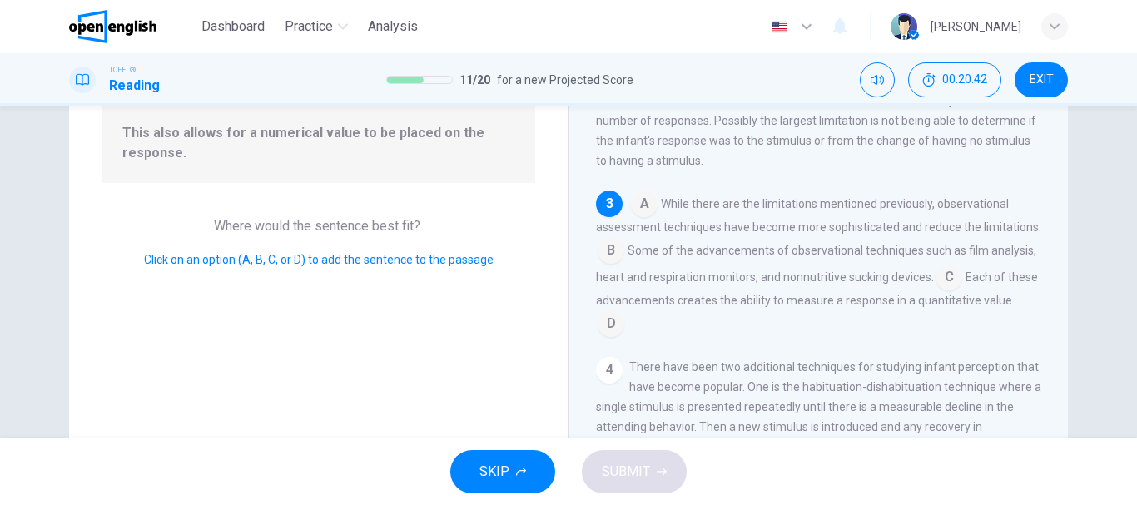
scroll to position [172, 0]
click at [624, 338] on input at bounding box center [611, 327] width 27 height 27
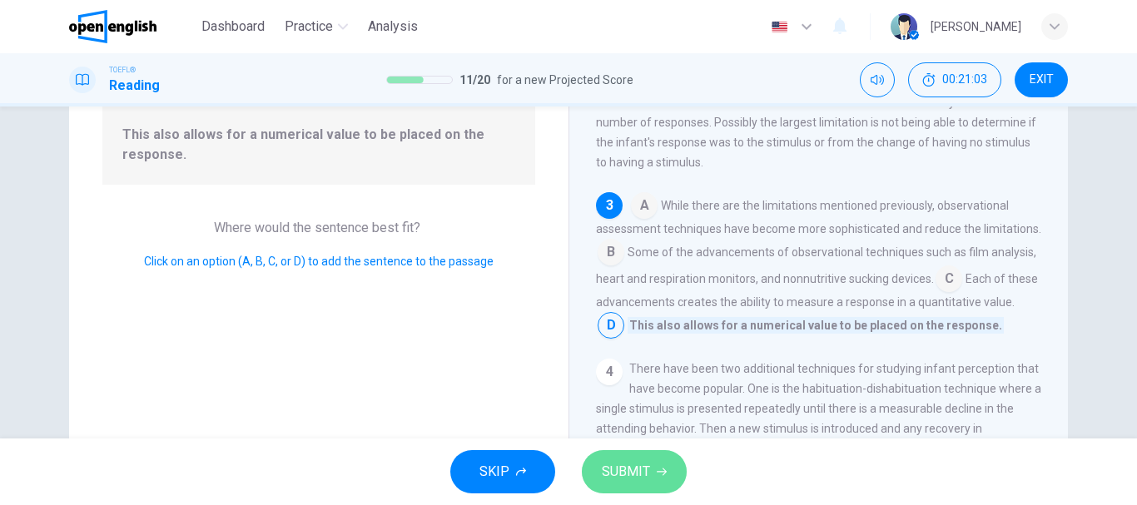
click at [636, 471] on span "SUBMIT" at bounding box center [626, 471] width 48 height 23
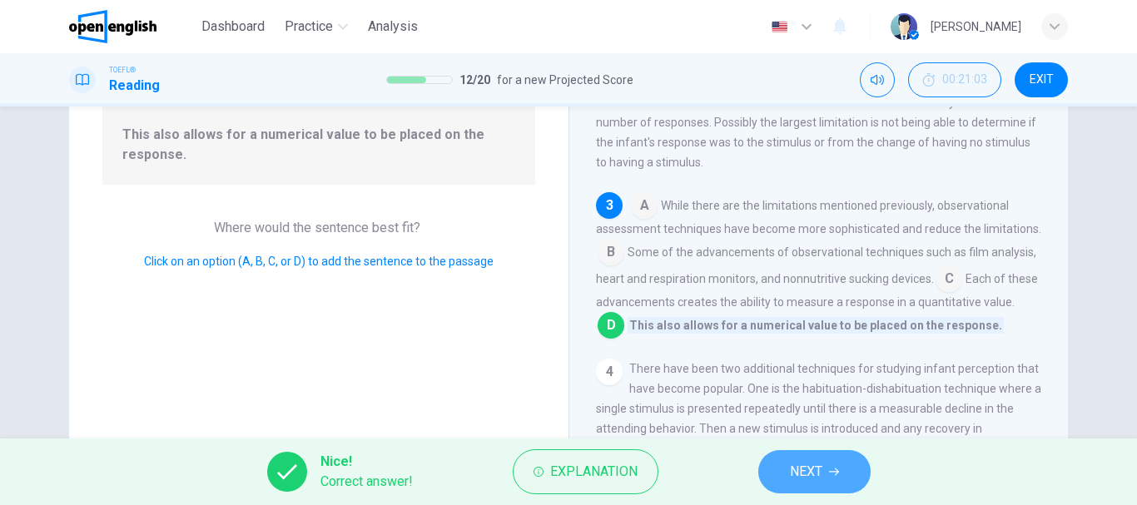
click at [802, 474] on span "NEXT" at bounding box center [806, 471] width 32 height 23
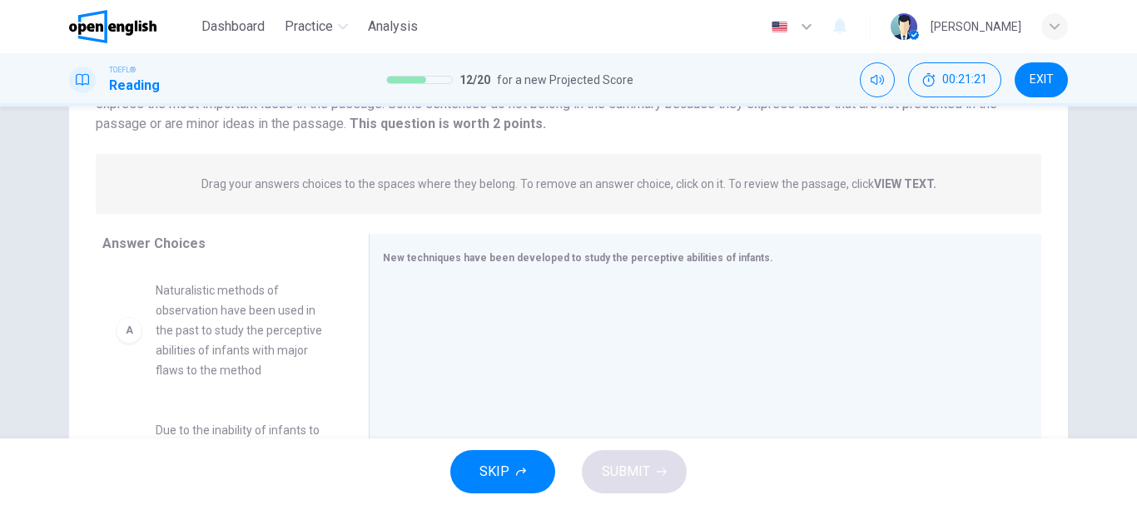
scroll to position [156, 0]
click at [1030, 82] on span "EXIT" at bounding box center [1042, 79] width 24 height 13
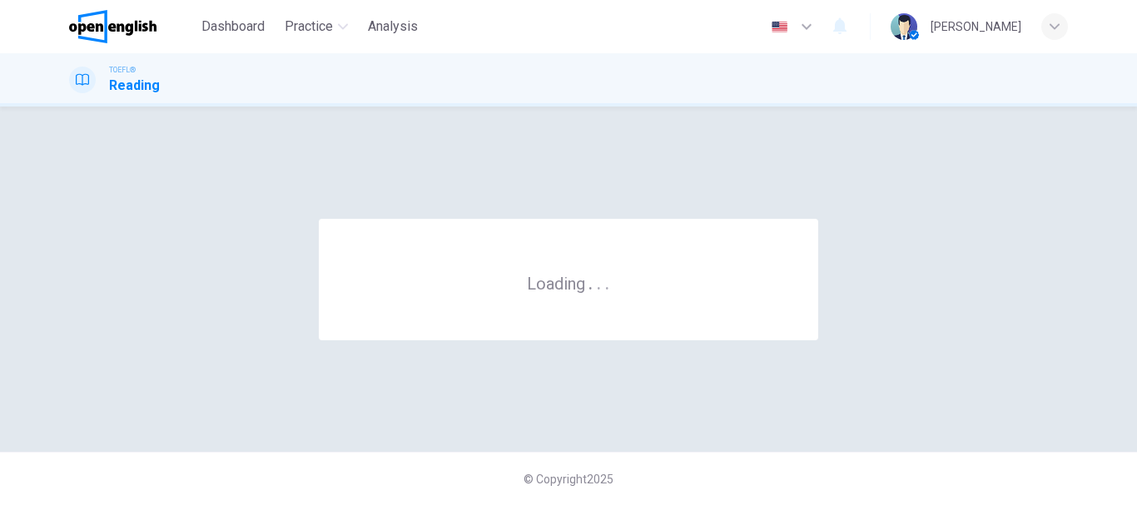
scroll to position [0, 0]
